Goal: Transaction & Acquisition: Purchase product/service

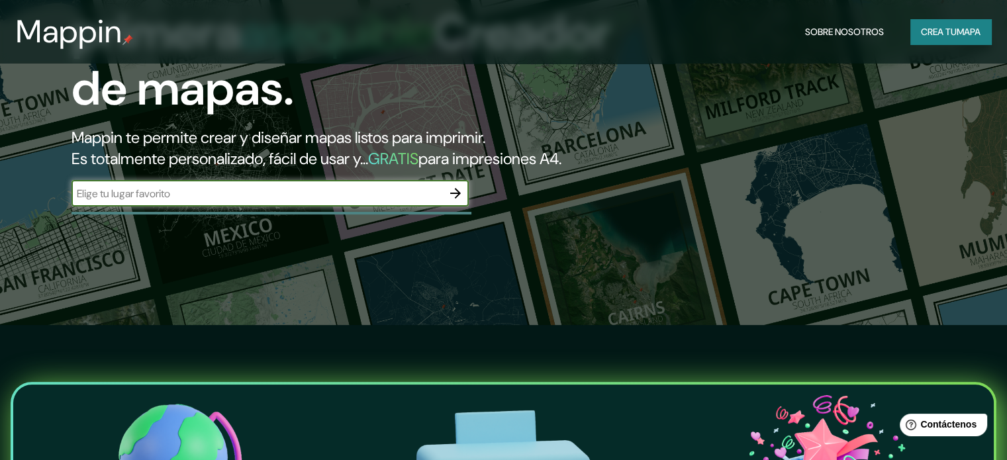
scroll to position [132, 0]
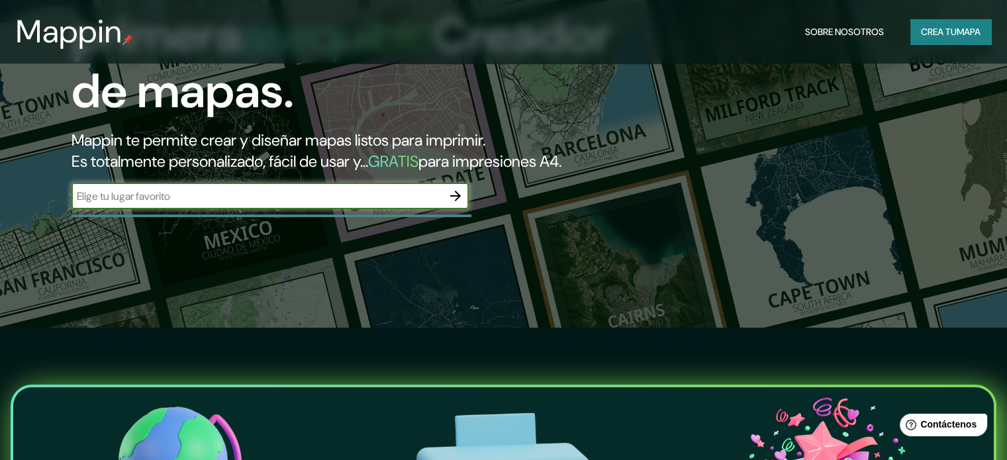
click at [642, 166] on div "La primera asequible Creador de mapas. Mappin te permite crear y diseñar mapas …" at bounding box center [503, 98] width 1007 height 460
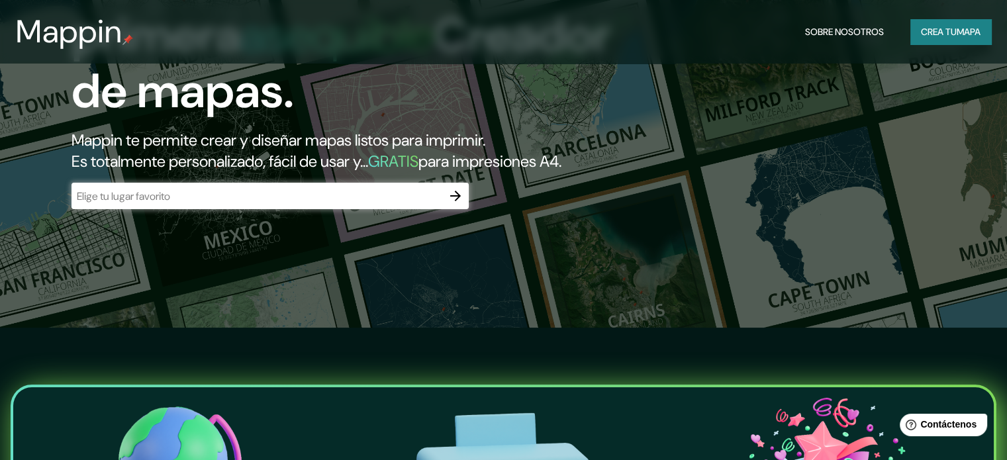
click at [299, 209] on div "​" at bounding box center [270, 196] width 397 height 26
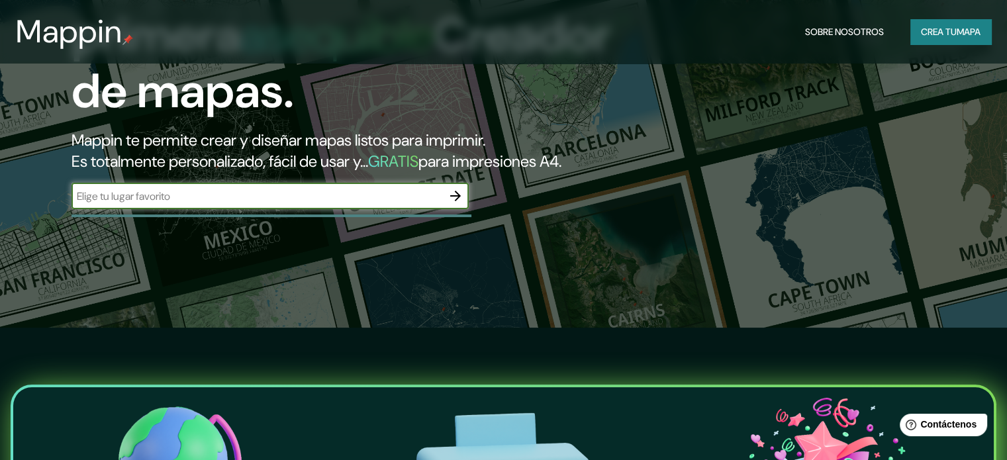
click at [318, 204] on input "text" at bounding box center [257, 196] width 371 height 15
paste input "Cl. [STREET_ADDRESS]"
type input "Cl. [STREET_ADDRESS]"
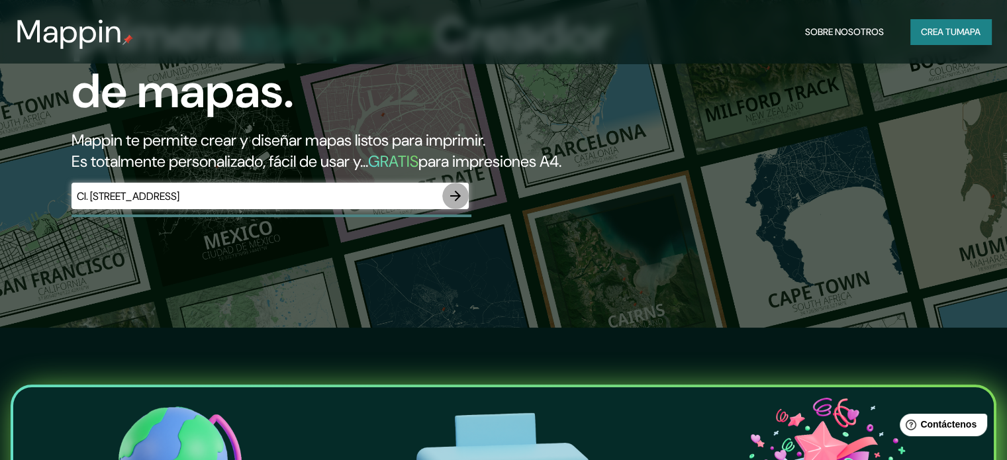
click at [456, 204] on icon "button" at bounding box center [456, 196] width 16 height 16
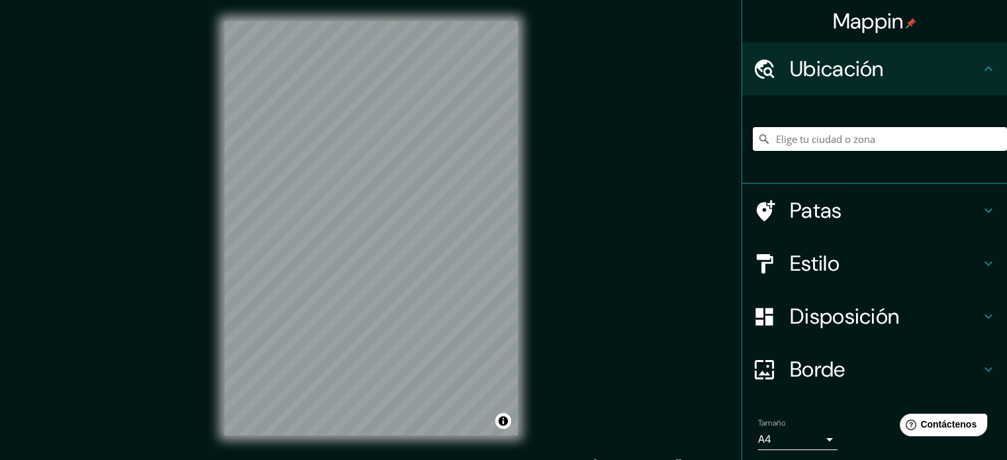
click at [867, 132] on input "Elige tu ciudad o zona" at bounding box center [880, 139] width 254 height 24
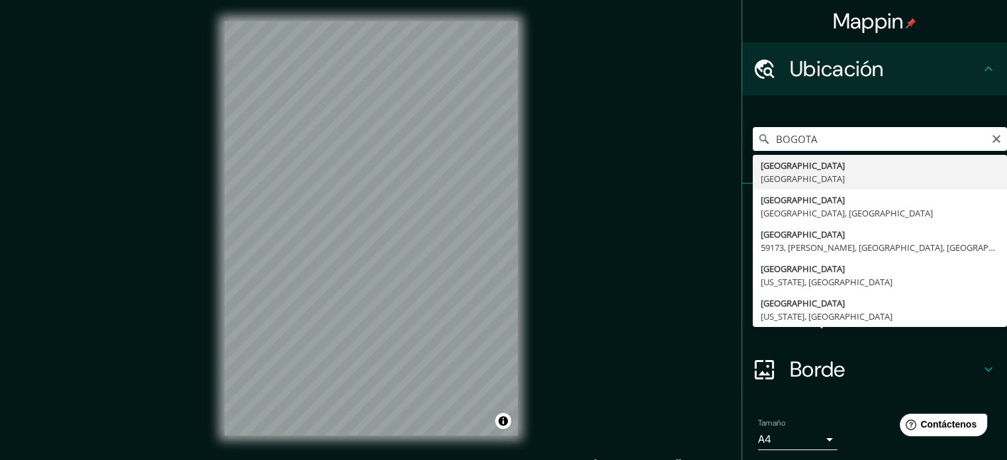
type input "[GEOGRAPHIC_DATA], [GEOGRAPHIC_DATA]"
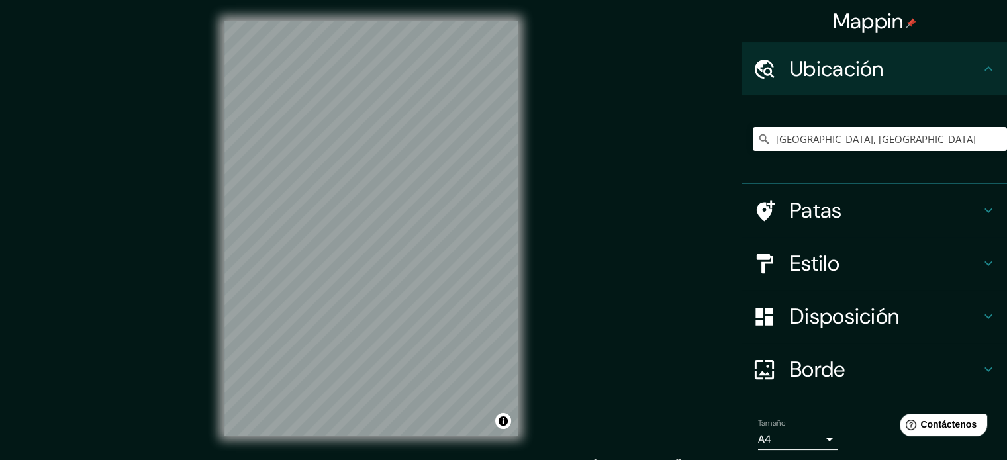
drag, startPoint x: 947, startPoint y: 303, endPoint x: 955, endPoint y: 312, distance: 12.6
click at [951, 305] on h4 "Disposición" at bounding box center [885, 316] width 191 height 26
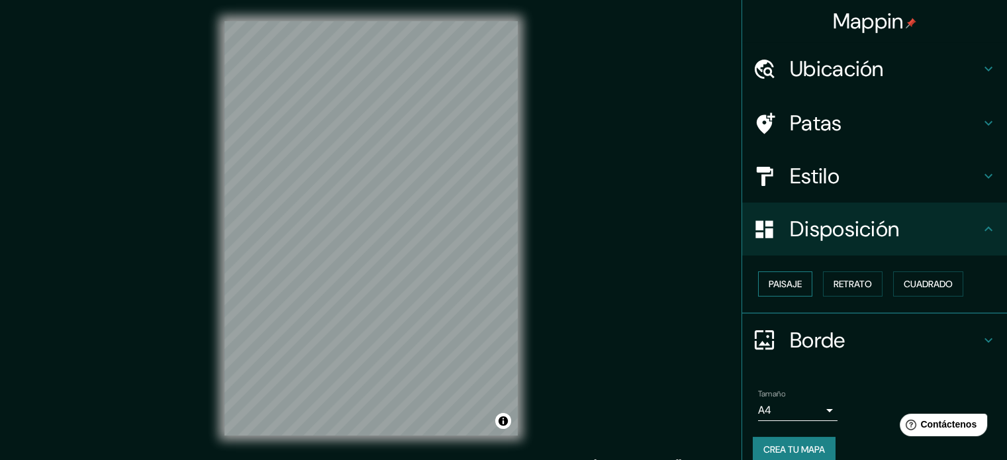
click at [785, 285] on font "Paisaje" at bounding box center [785, 284] width 33 height 12
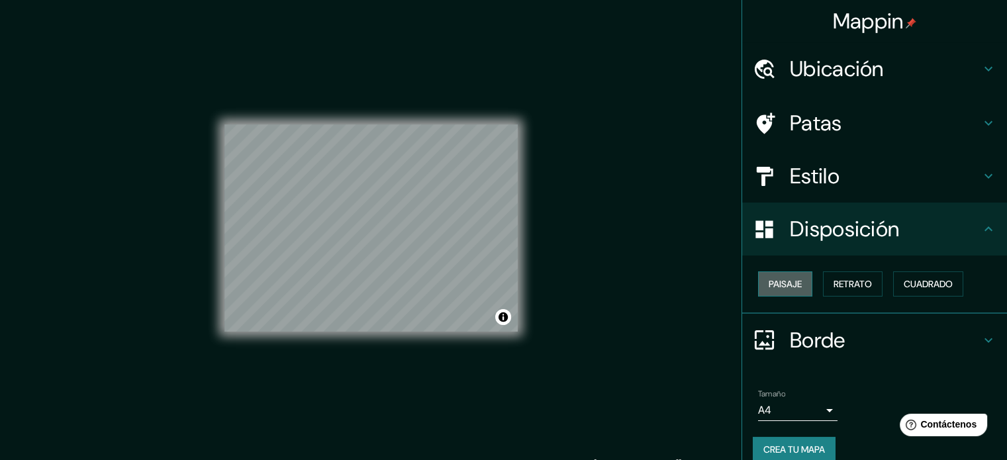
click at [785, 285] on font "Paisaje" at bounding box center [785, 284] width 33 height 12
click at [844, 278] on font "Retrato" at bounding box center [853, 284] width 38 height 12
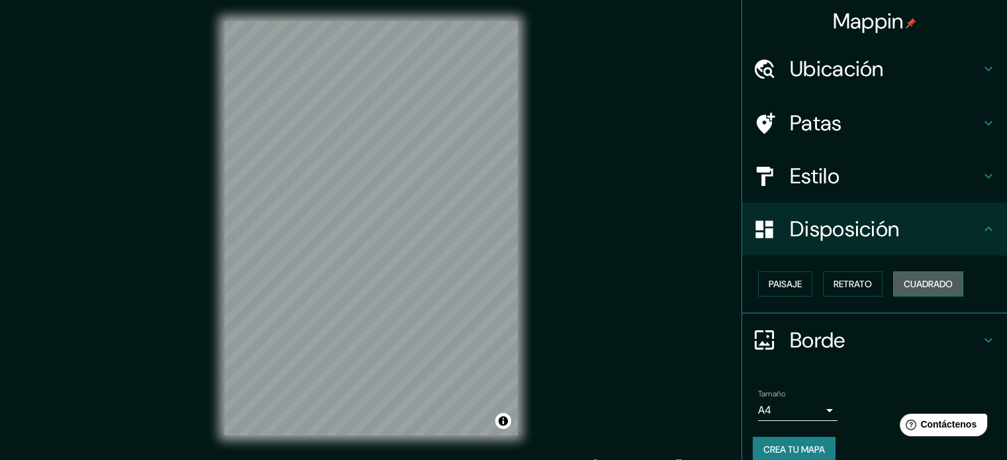
click at [893, 283] on button "Cuadrado" at bounding box center [928, 283] width 70 height 25
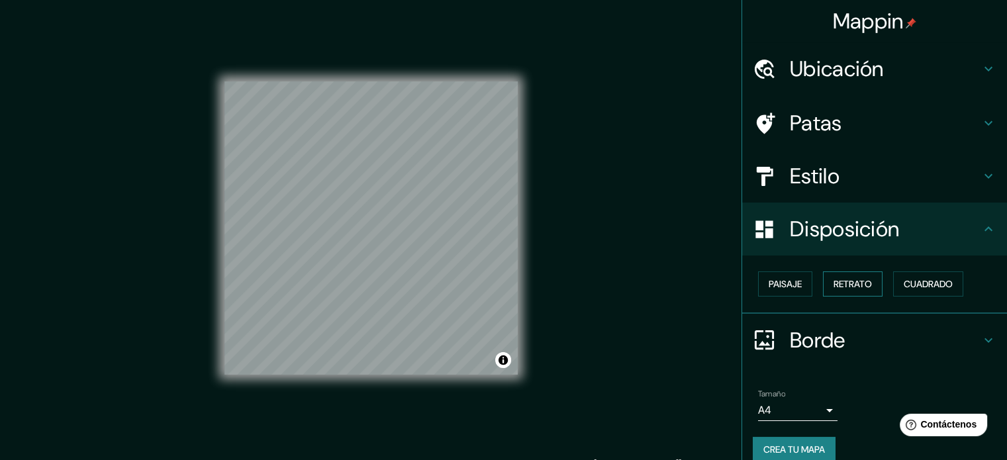
click at [855, 285] on font "Retrato" at bounding box center [853, 284] width 38 height 12
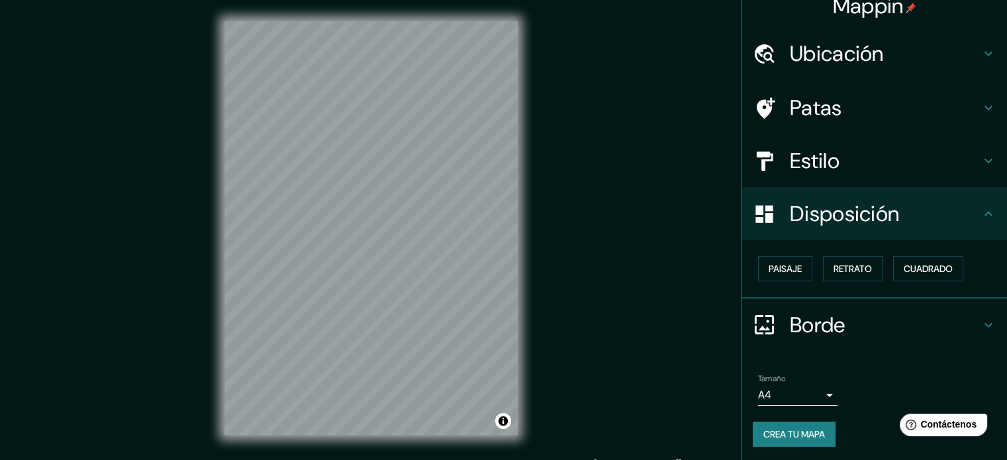
scroll to position [16, 0]
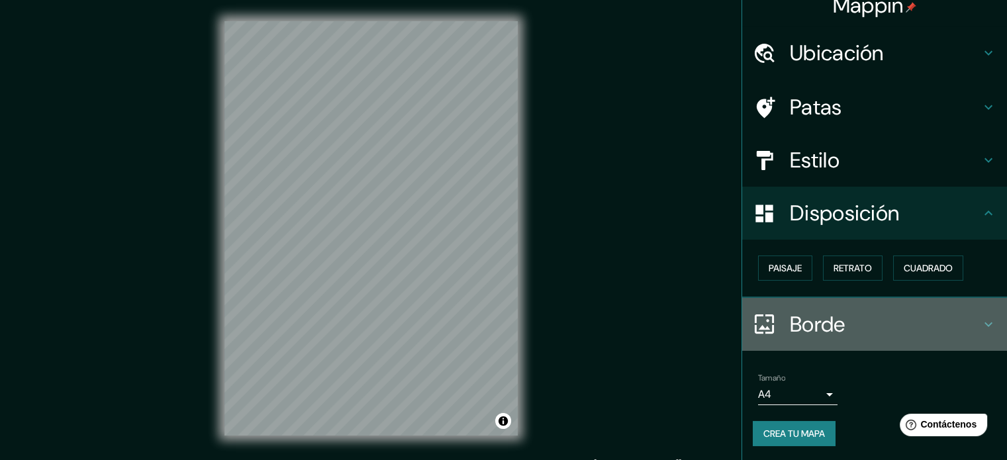
click at [858, 306] on div "Borde" at bounding box center [874, 324] width 265 height 53
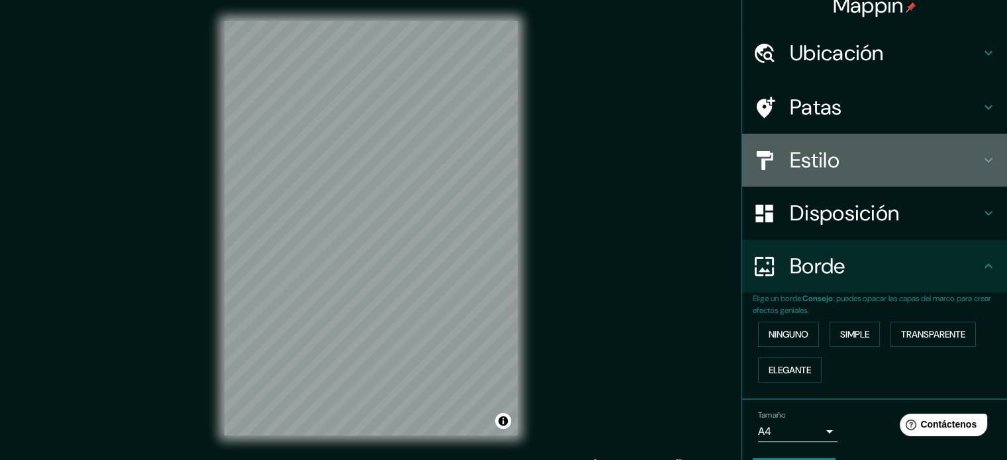
click at [861, 158] on h4 "Estilo" at bounding box center [885, 160] width 191 height 26
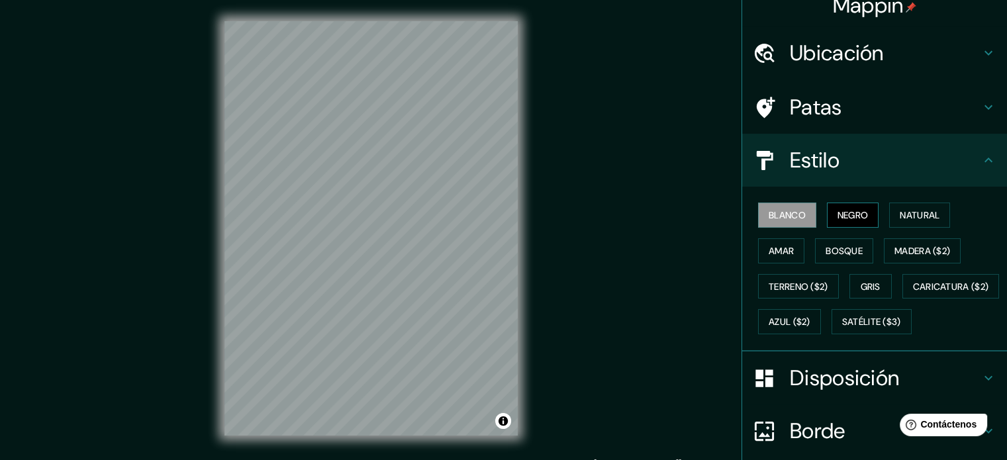
click at [845, 220] on font "Negro" at bounding box center [853, 215] width 31 height 17
click at [773, 213] on font "Blanco" at bounding box center [787, 215] width 37 height 12
click at [840, 245] on font "Bosque" at bounding box center [844, 251] width 37 height 12
click at [789, 221] on font "Blanco" at bounding box center [787, 215] width 37 height 17
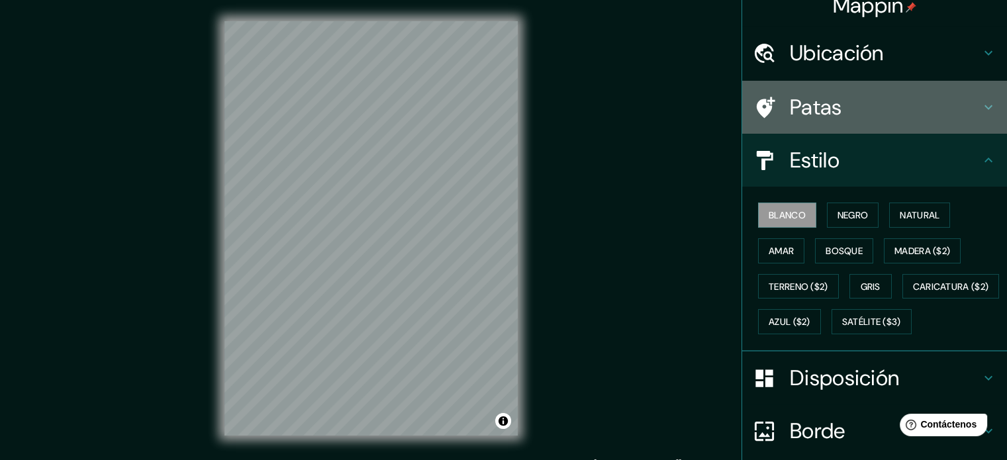
click at [900, 103] on h4 "Patas" at bounding box center [885, 107] width 191 height 26
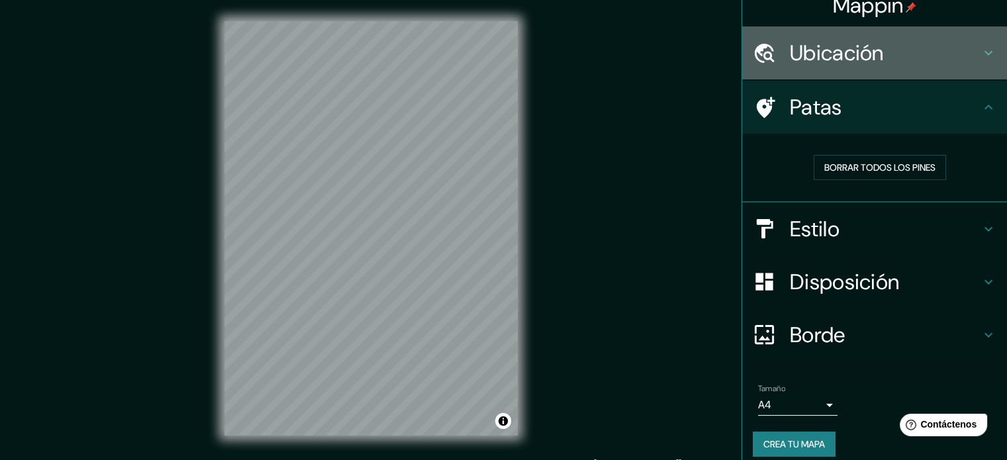
click at [879, 68] on div "Ubicación" at bounding box center [874, 52] width 265 height 53
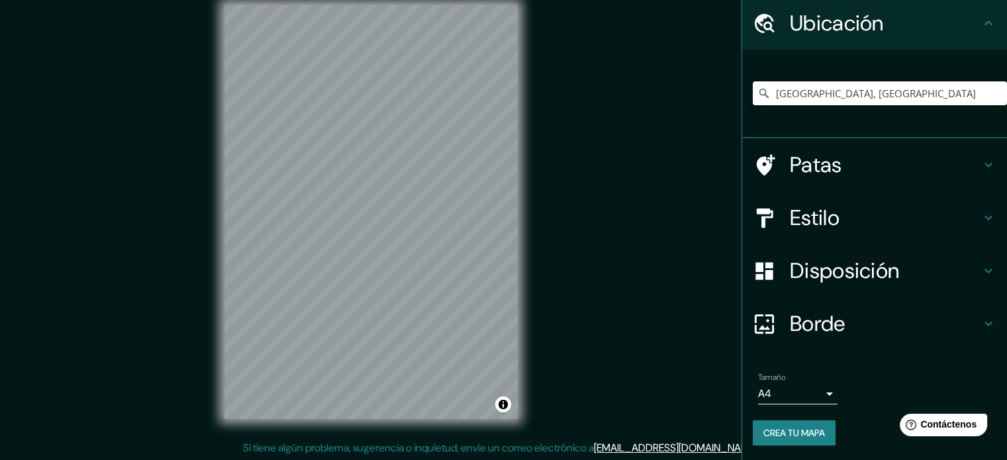
scroll to position [17, 0]
